Goal: Task Accomplishment & Management: Manage account settings

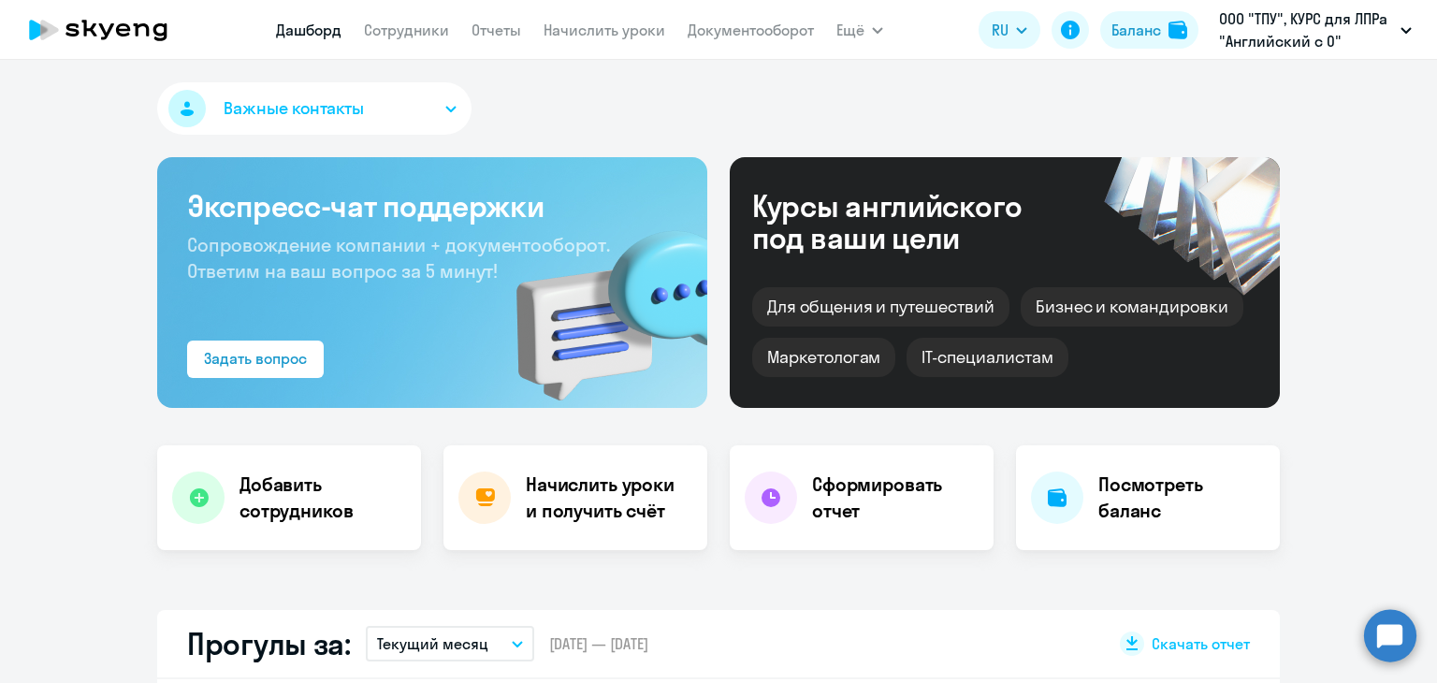
select select "30"
click at [619, 27] on link "Начислить уроки" at bounding box center [604, 30] width 122 height 19
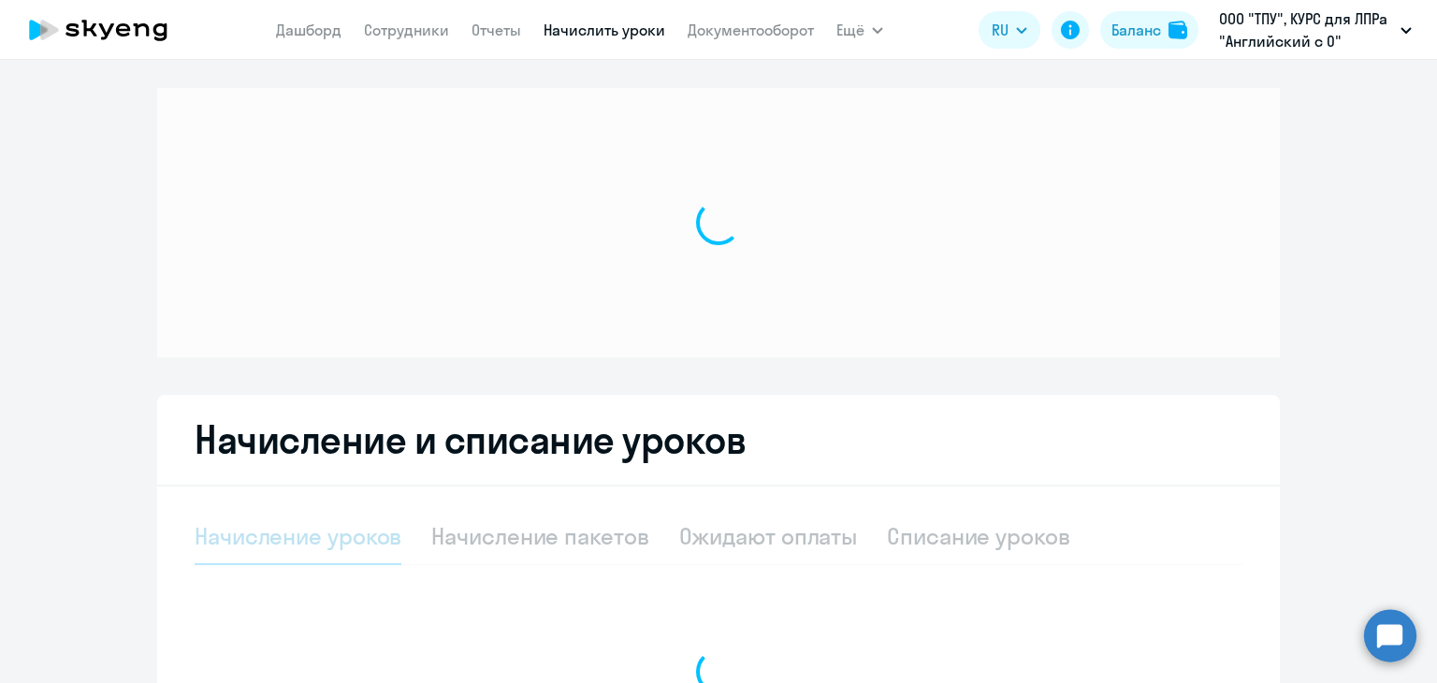
select select "10"
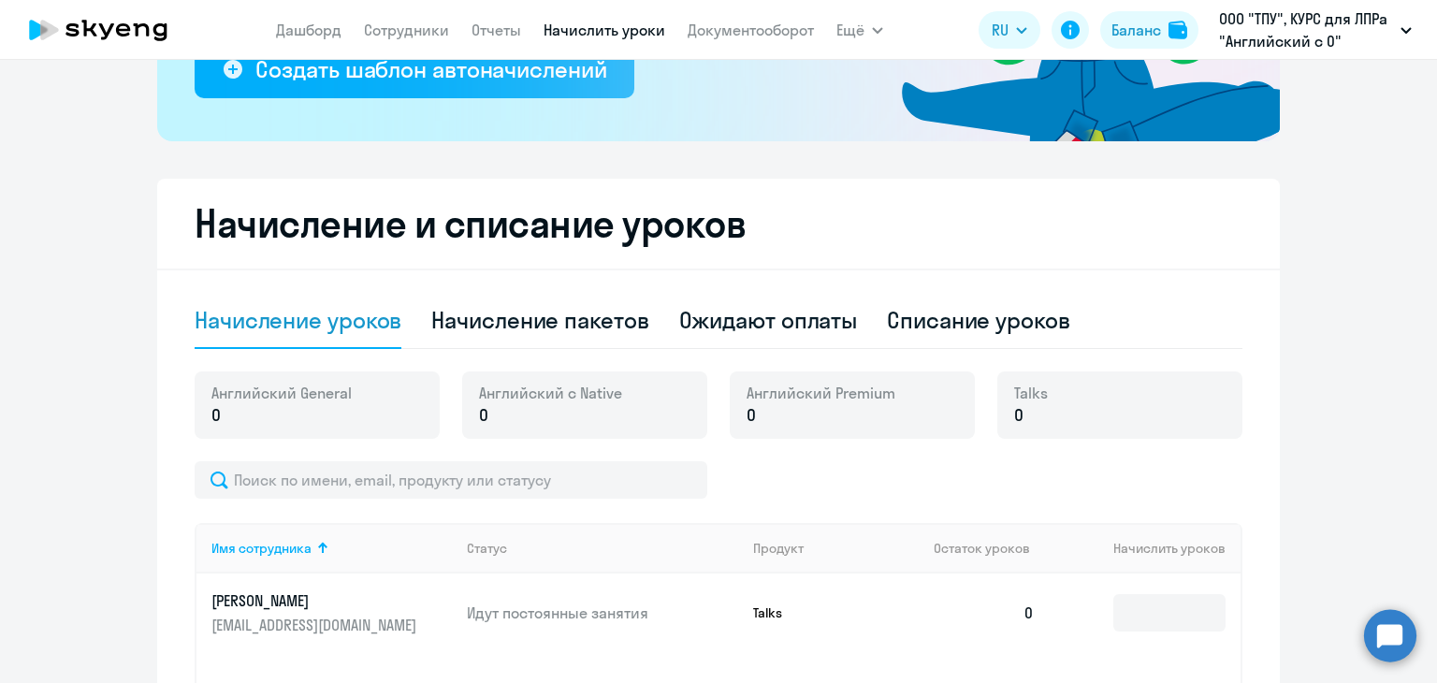
scroll to position [561, 0]
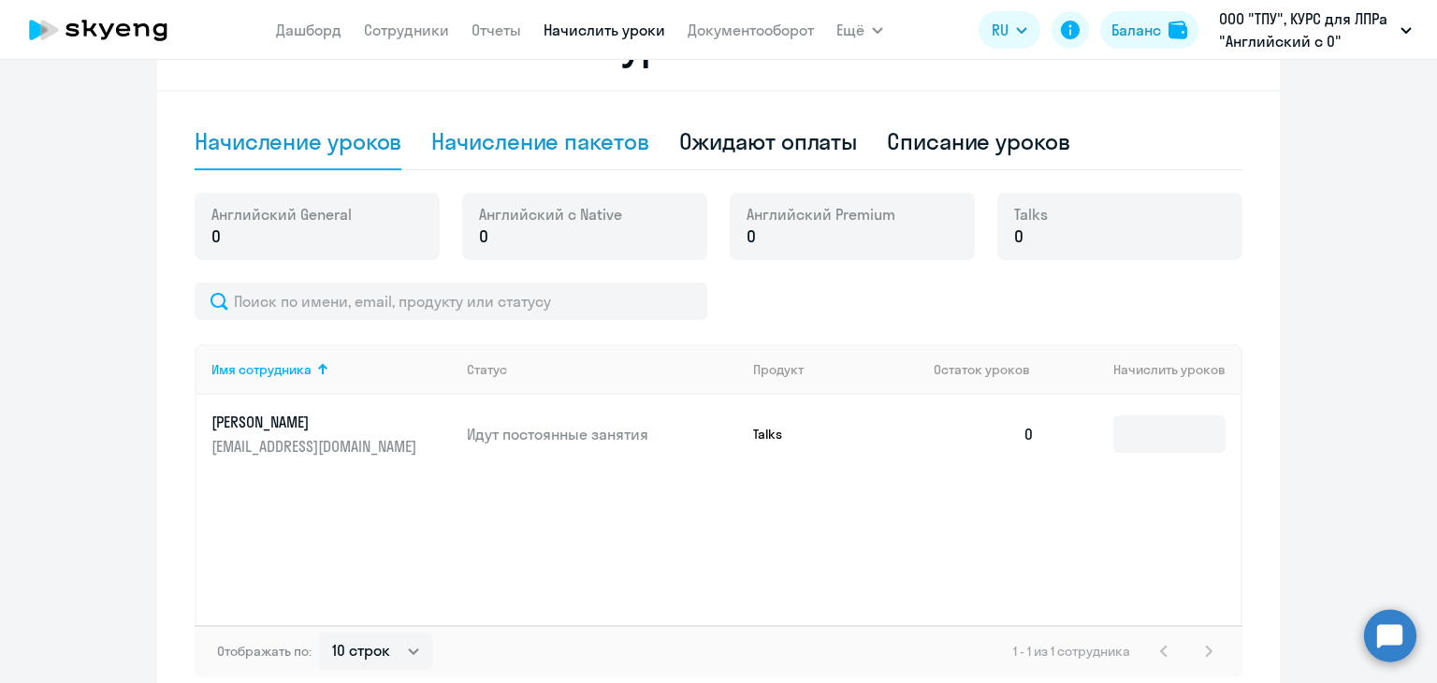
click at [552, 149] on div "Начисление пакетов" at bounding box center [539, 141] width 217 height 30
select select "10"
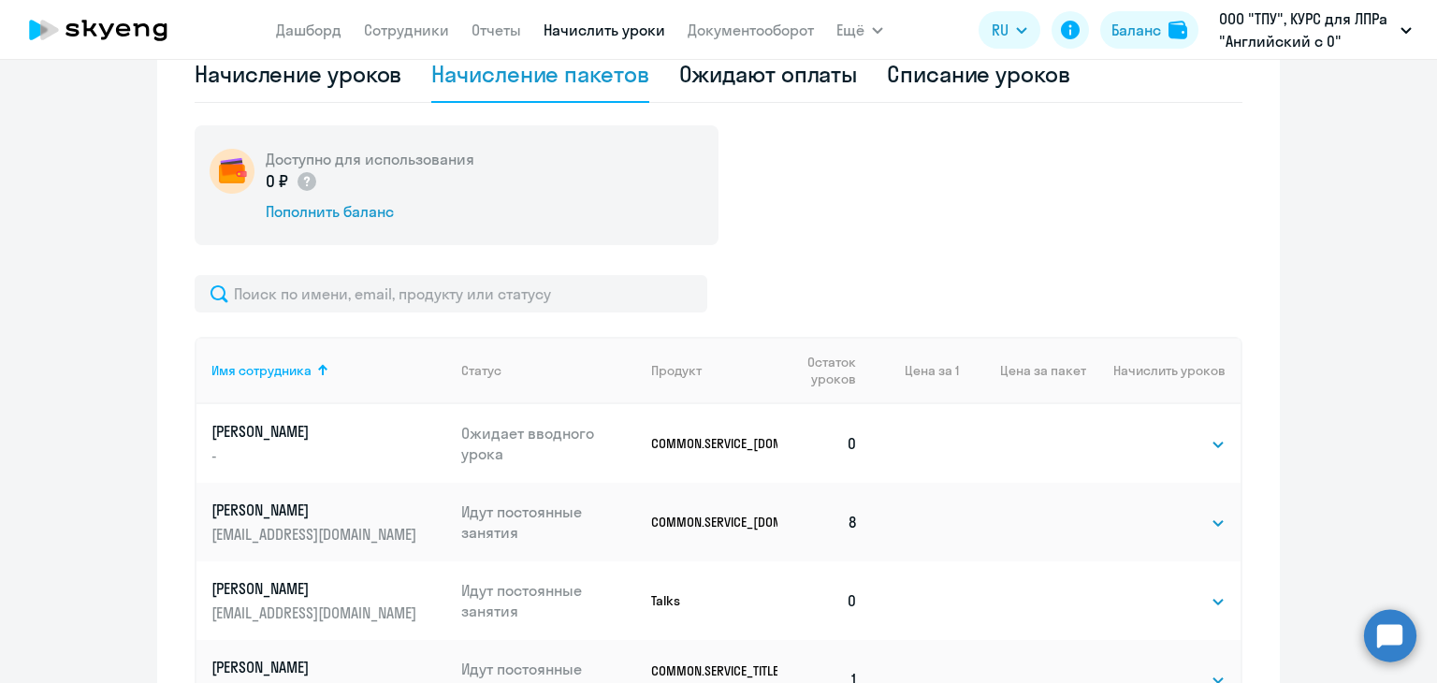
scroll to position [748, 0]
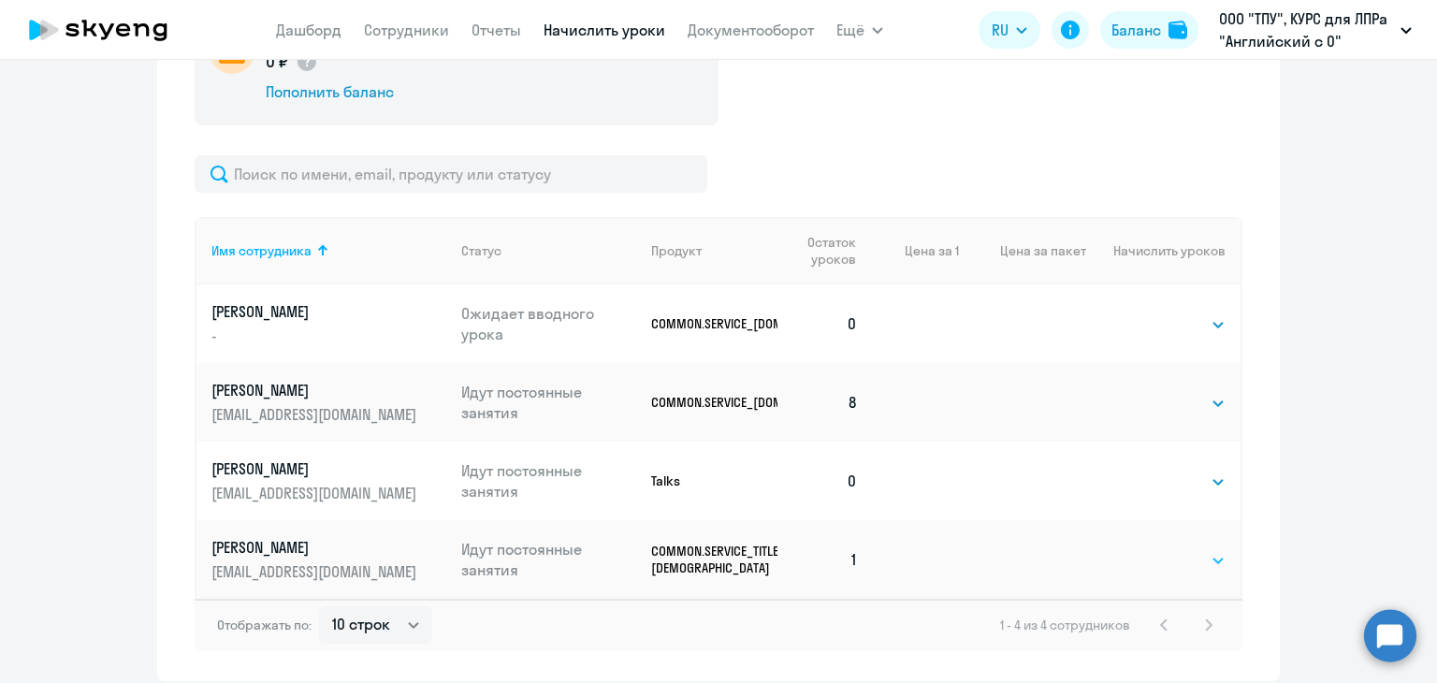
click at [1209, 555] on select "Выбрать 40" at bounding box center [1187, 560] width 77 height 22
select select "40"
click at [1149, 549] on select "Выбрать 40" at bounding box center [1187, 560] width 77 height 22
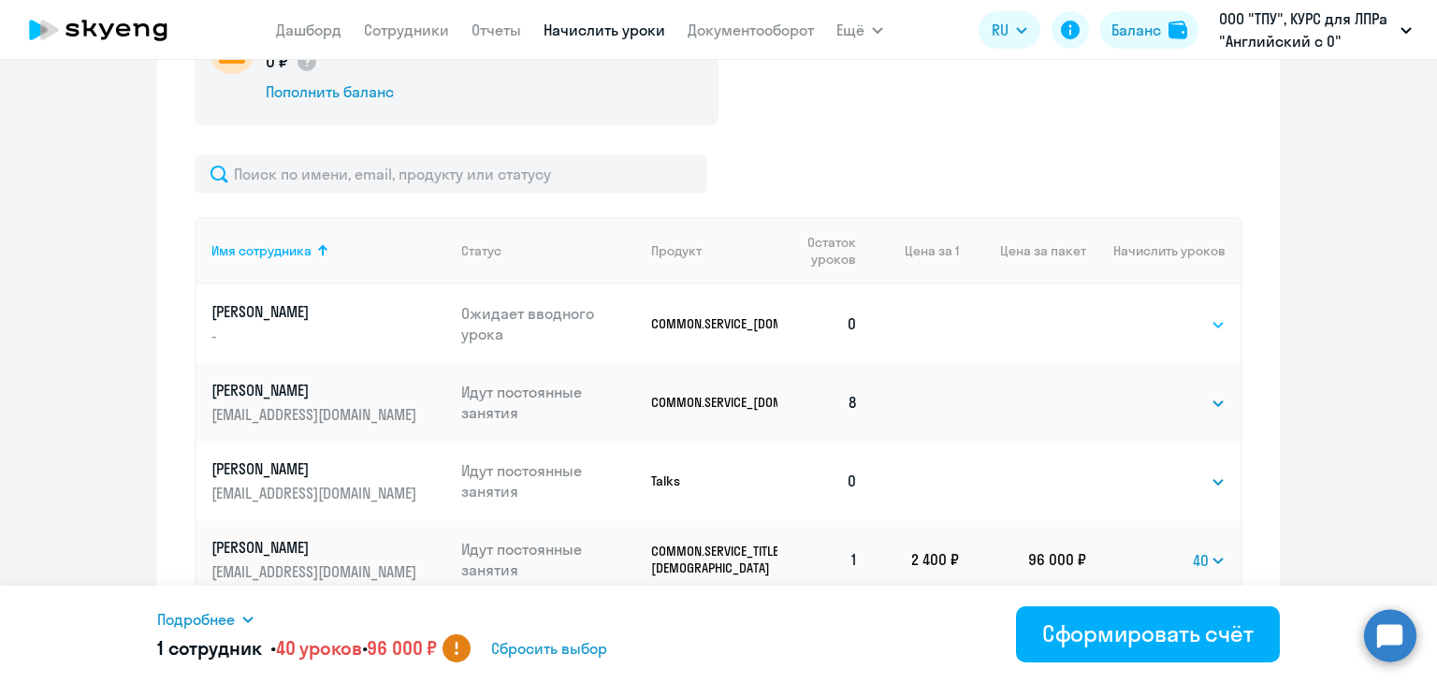
click at [1166, 319] on select "Выбрать 24 36 48 72 96 108 144 192" at bounding box center [1187, 324] width 77 height 22
select select "48"
click at [1149, 313] on select "Выбрать 24 36 48 72 96 108 144 192" at bounding box center [1187, 324] width 77 height 22
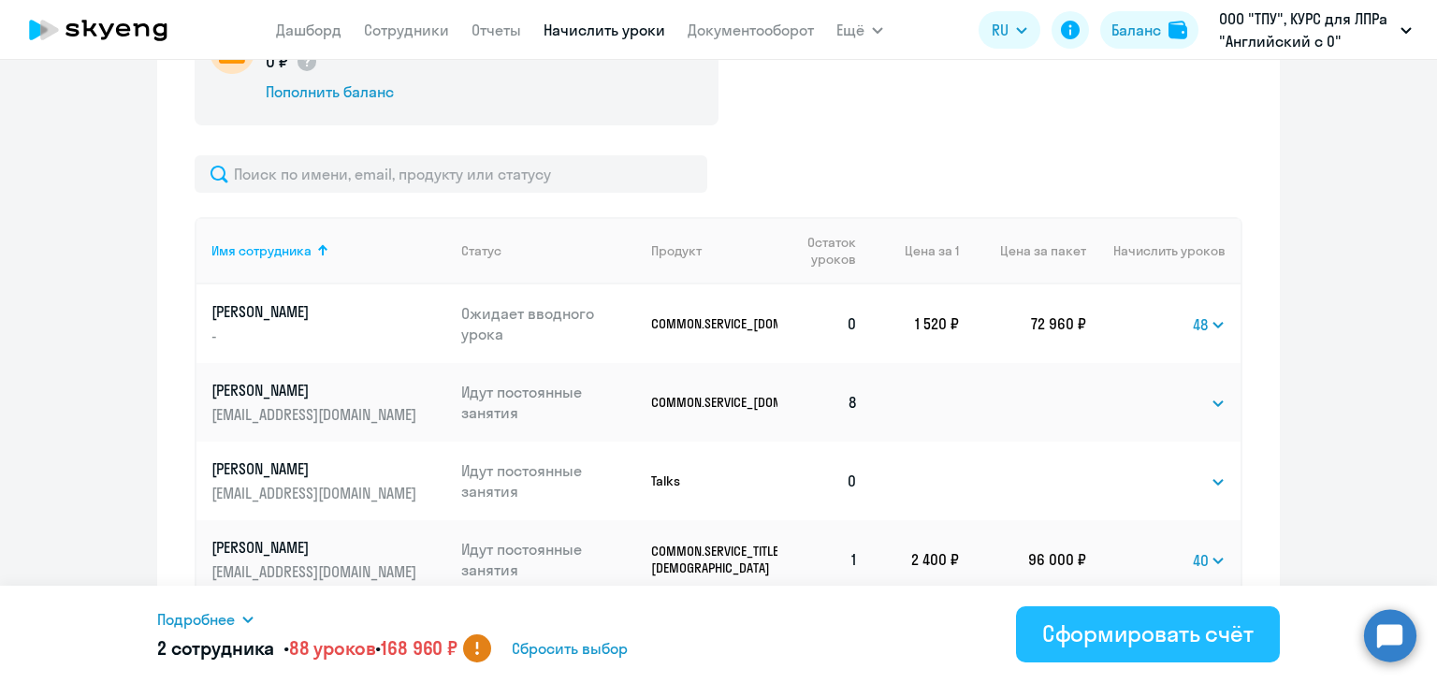
click at [1098, 635] on div "Сформировать счёт" at bounding box center [1147, 633] width 211 height 30
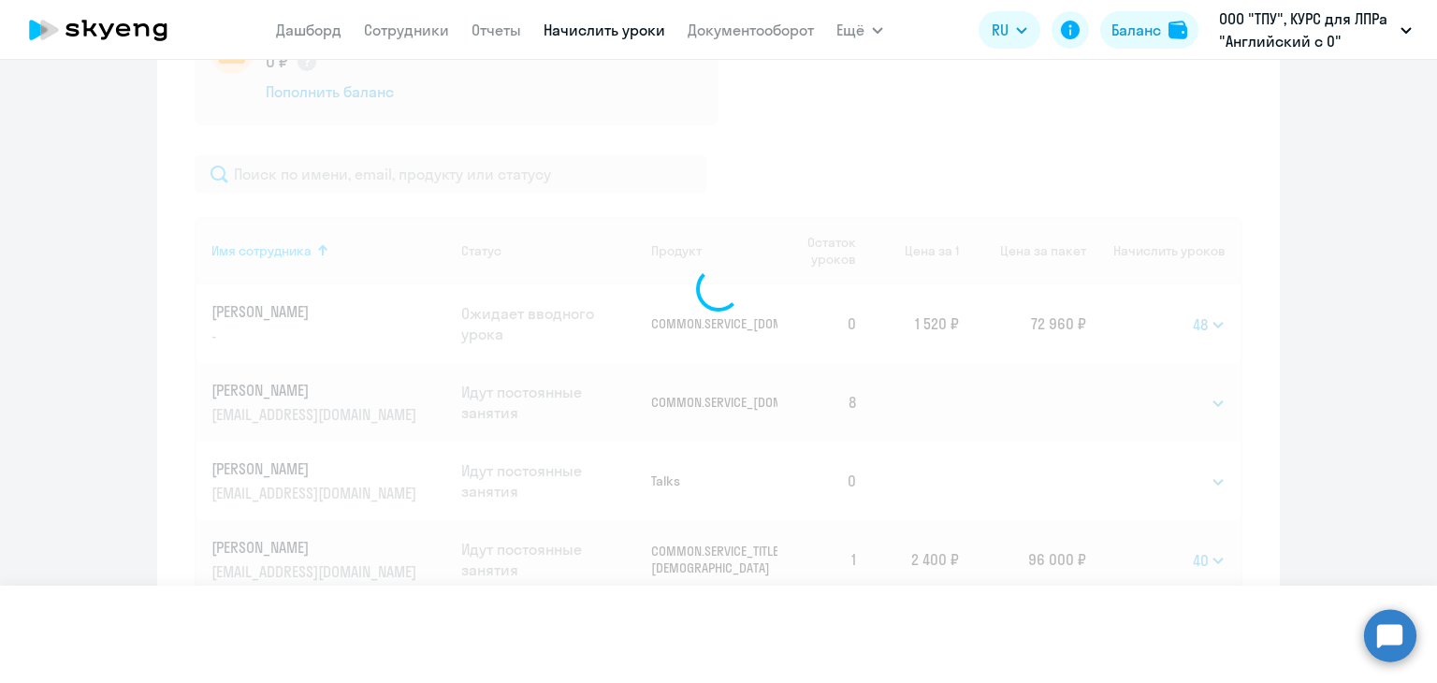
select select
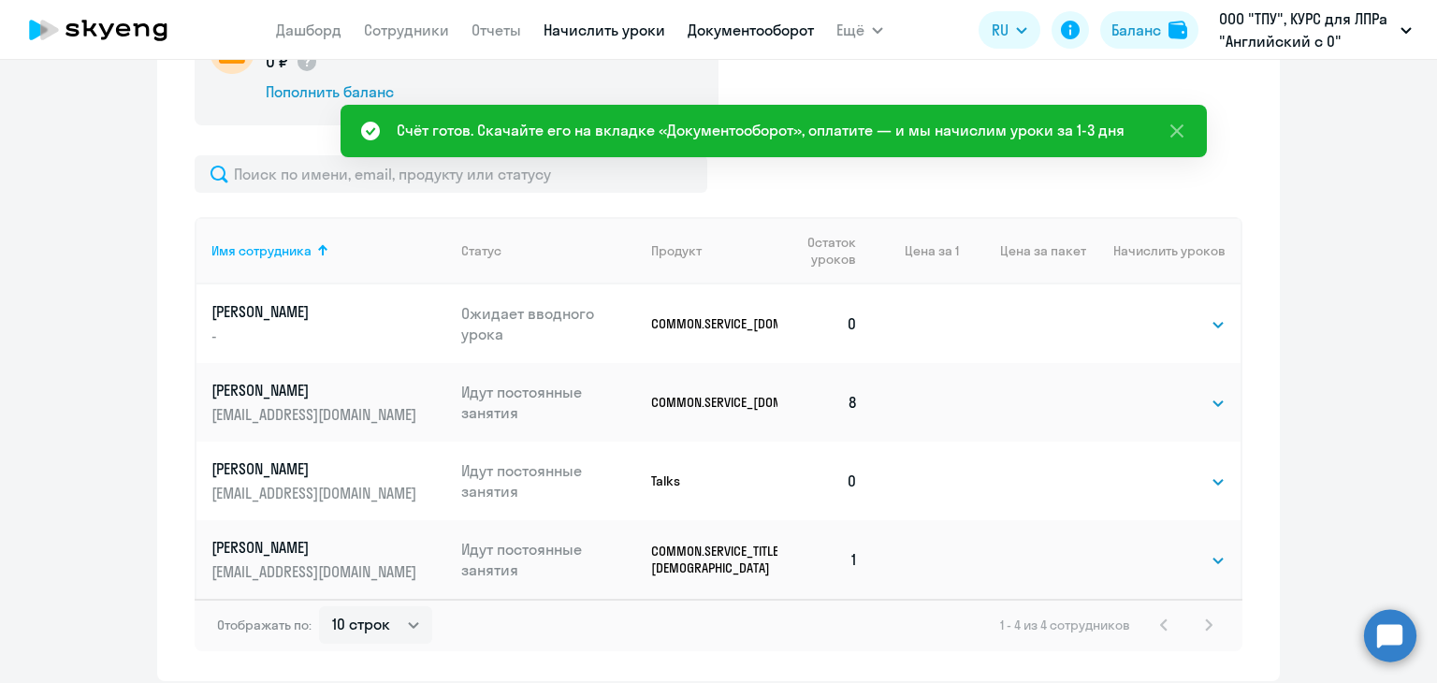
click at [746, 27] on link "Документооборот" at bounding box center [750, 30] width 126 height 19
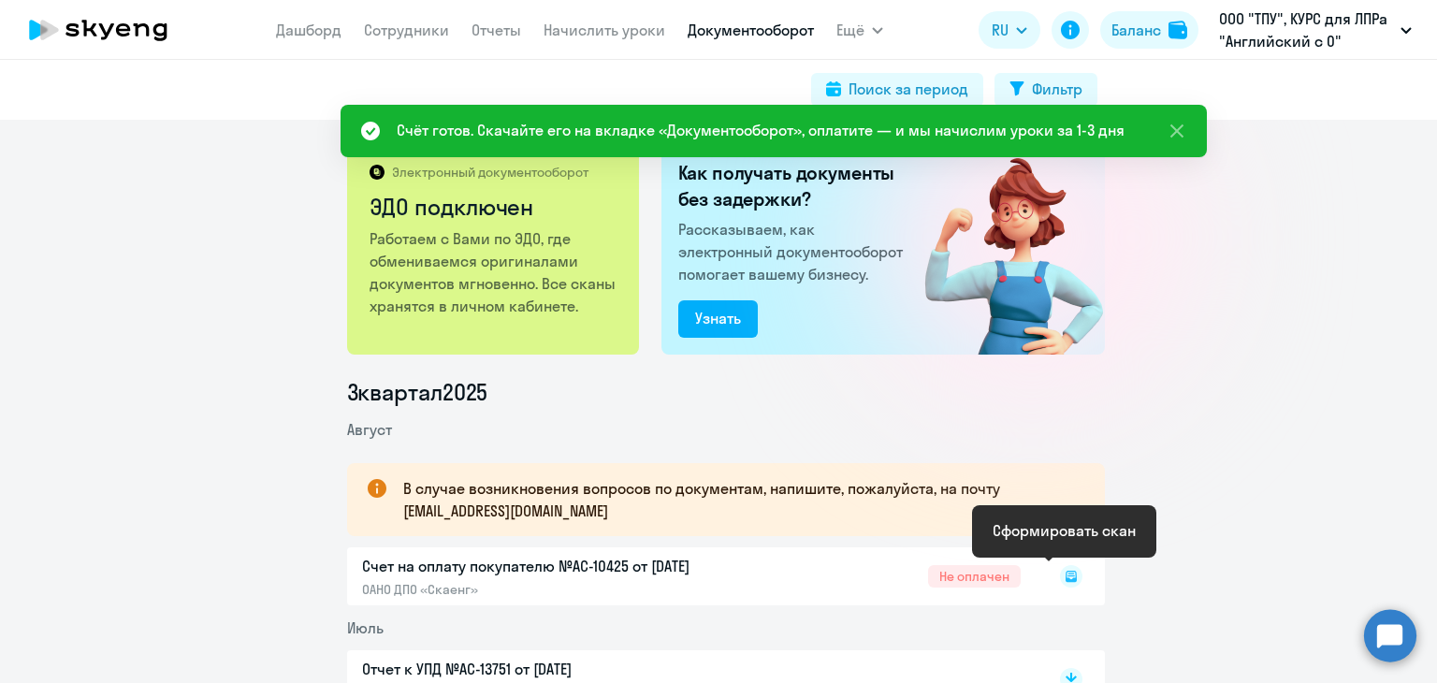
click at [1065, 577] on icon at bounding box center [1070, 576] width 11 height 11
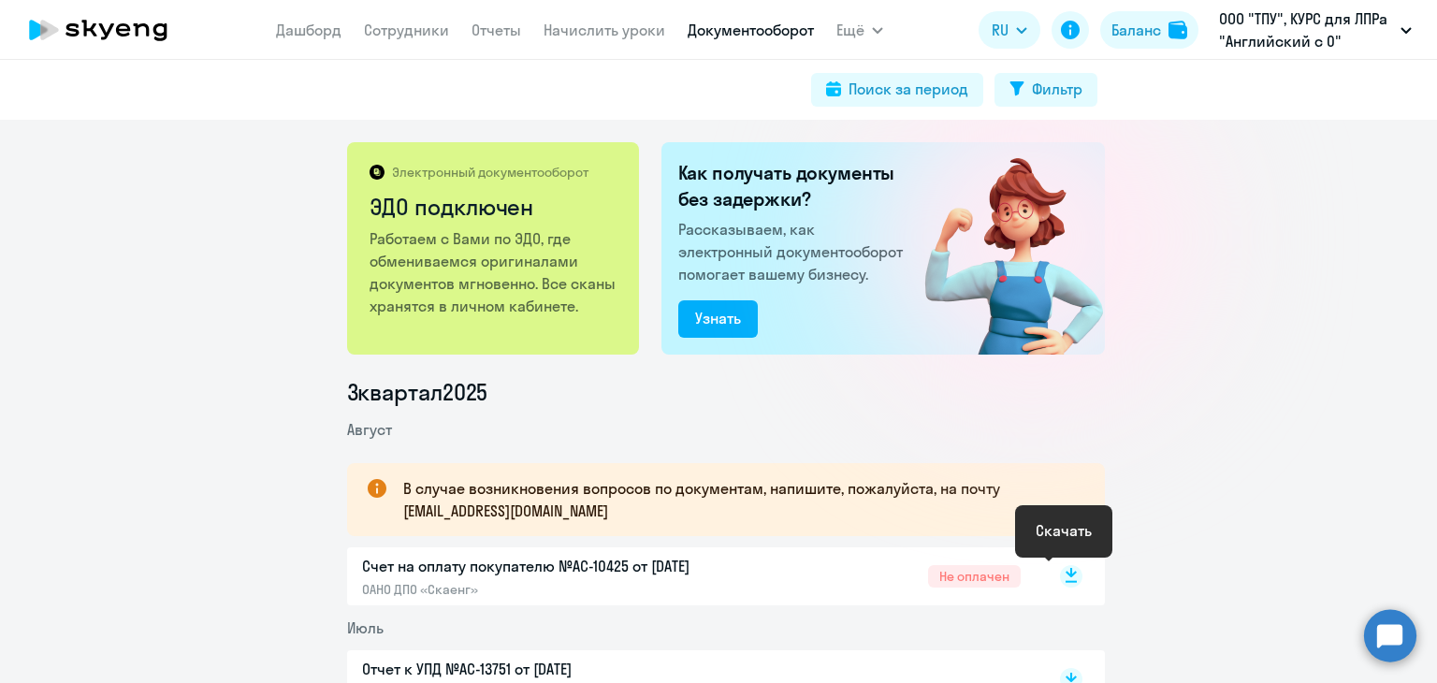
click at [1062, 583] on rect at bounding box center [1071, 576] width 22 height 22
click at [555, 35] on link "Начислить уроки" at bounding box center [604, 30] width 122 height 19
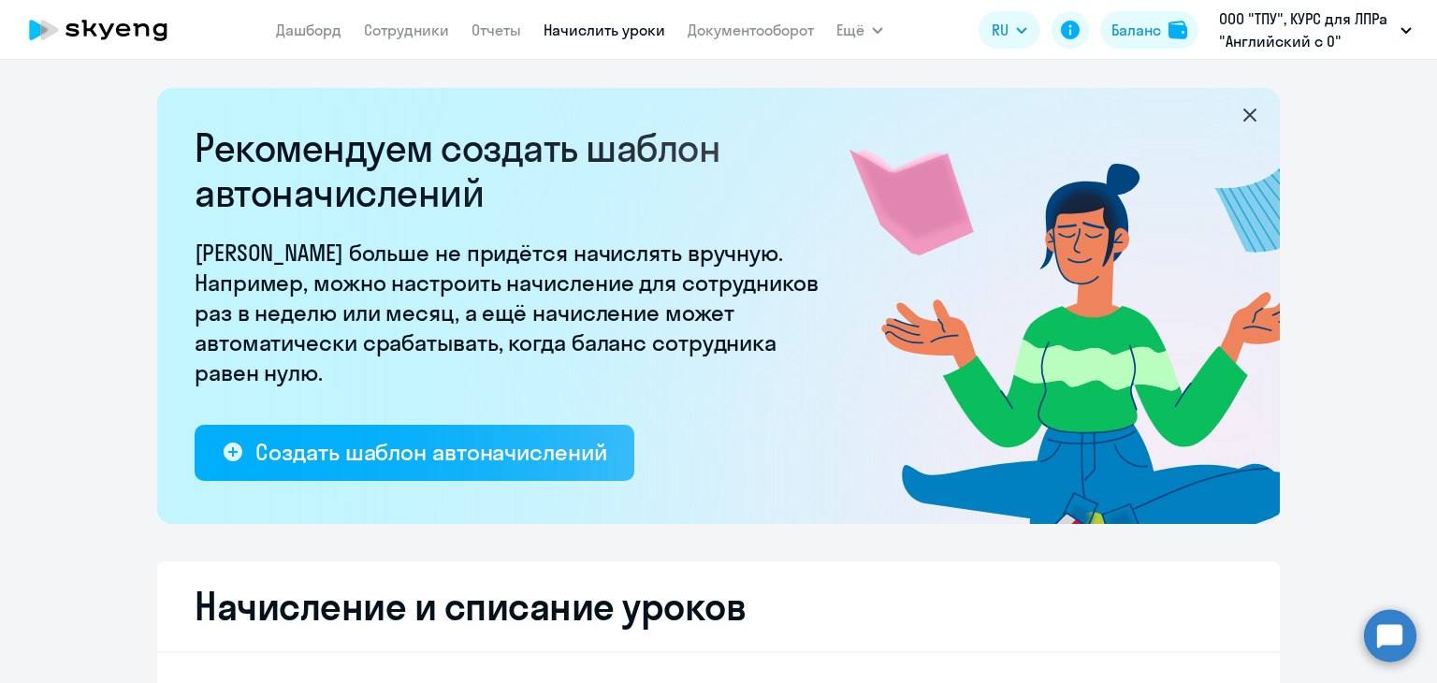
select select "10"
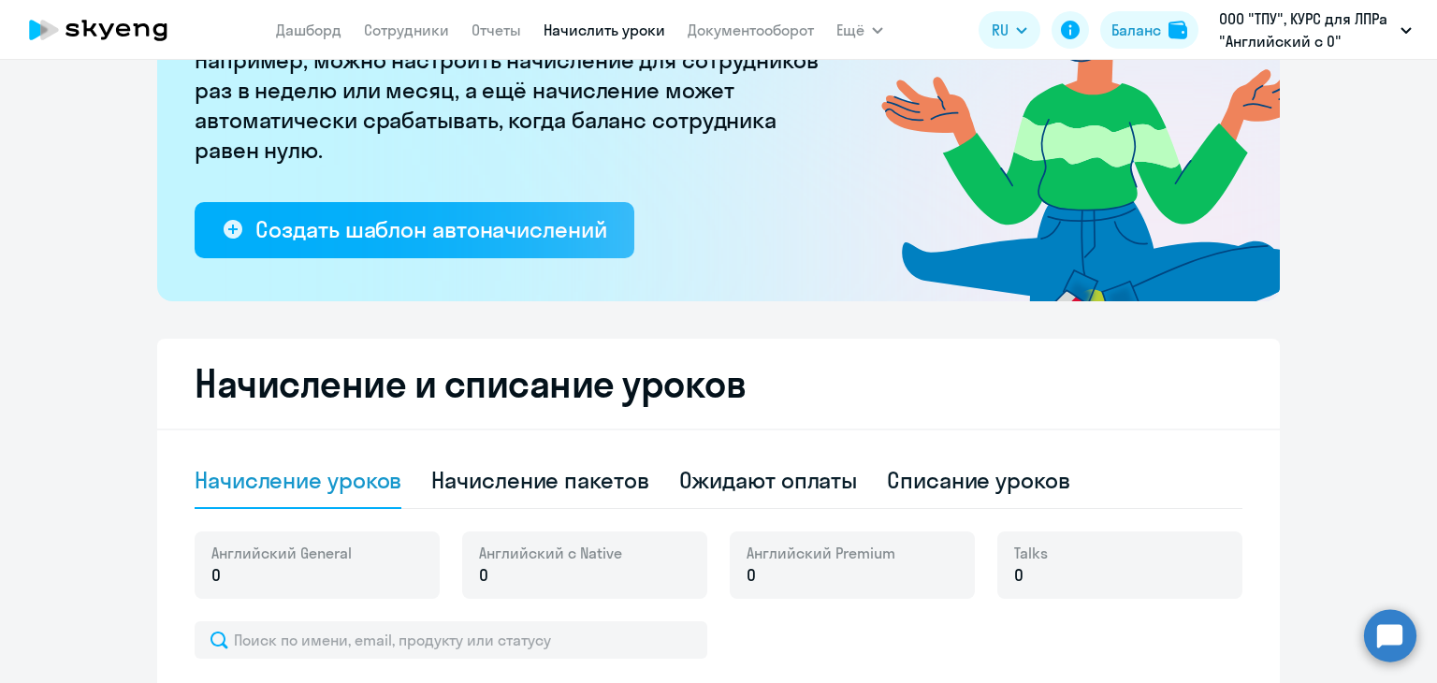
scroll to position [374, 0]
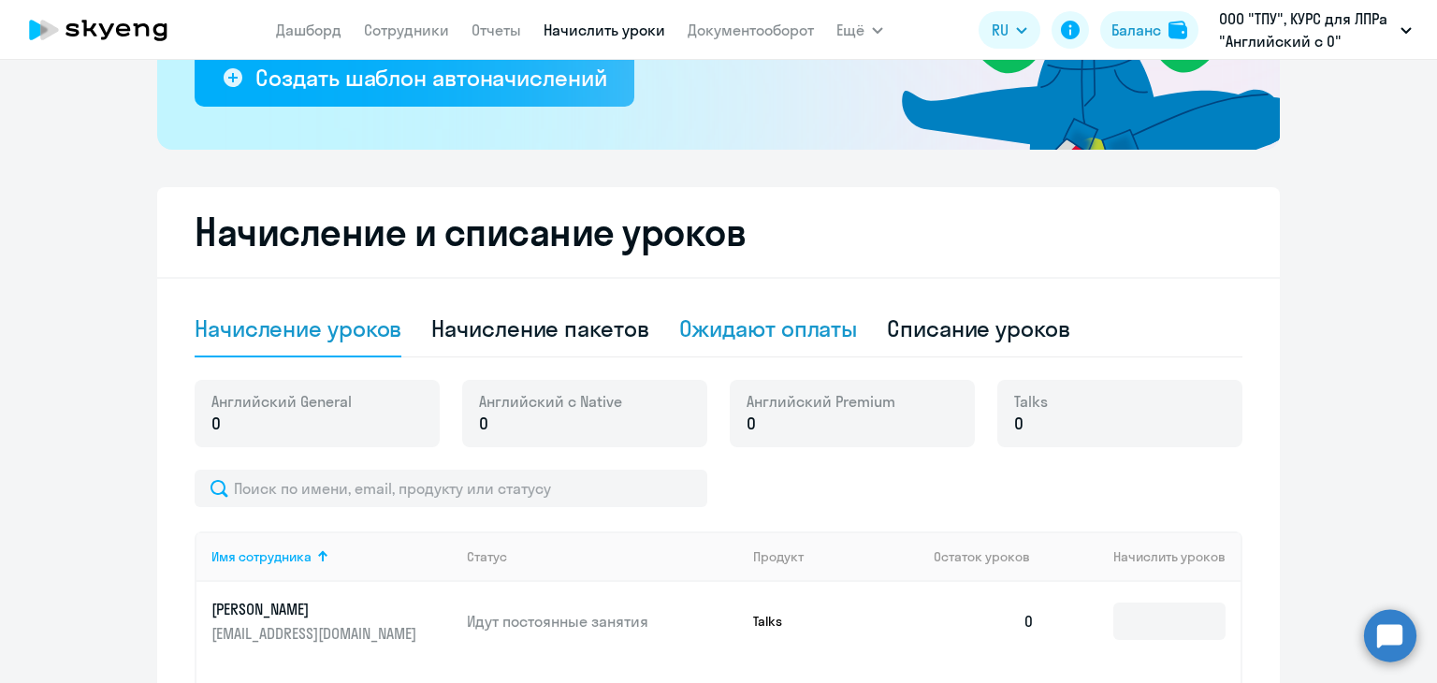
click at [826, 326] on div "Ожидают оплаты" at bounding box center [768, 328] width 179 height 30
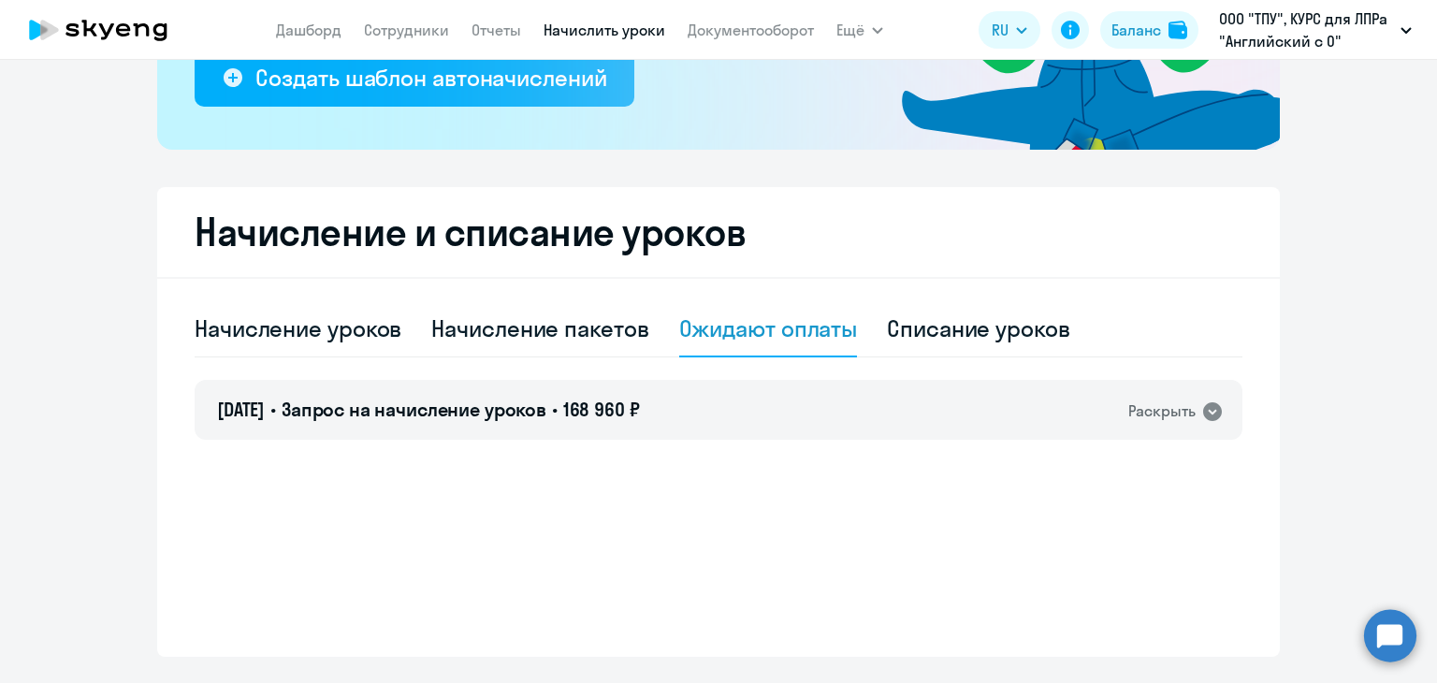
scroll to position [423, 0]
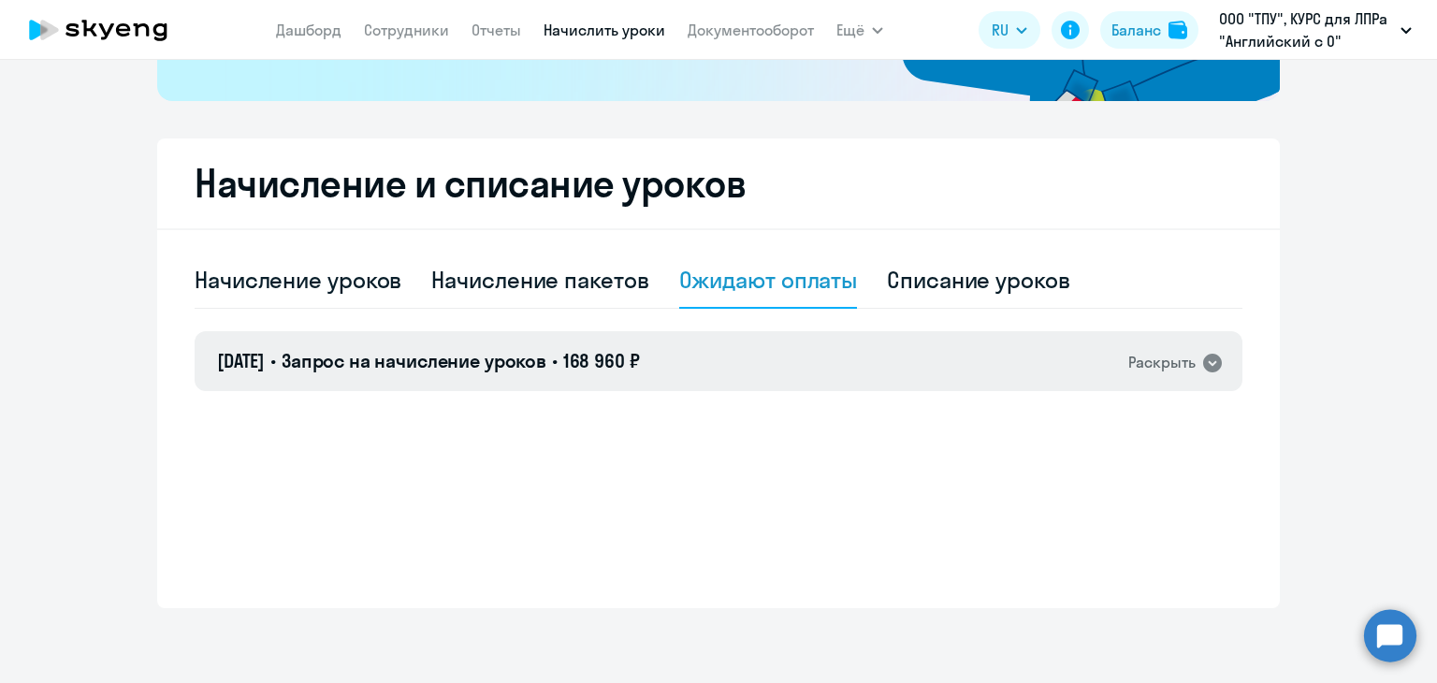
click at [1214, 354] on icon at bounding box center [1212, 363] width 22 height 22
